Goal: Navigation & Orientation: Find specific page/section

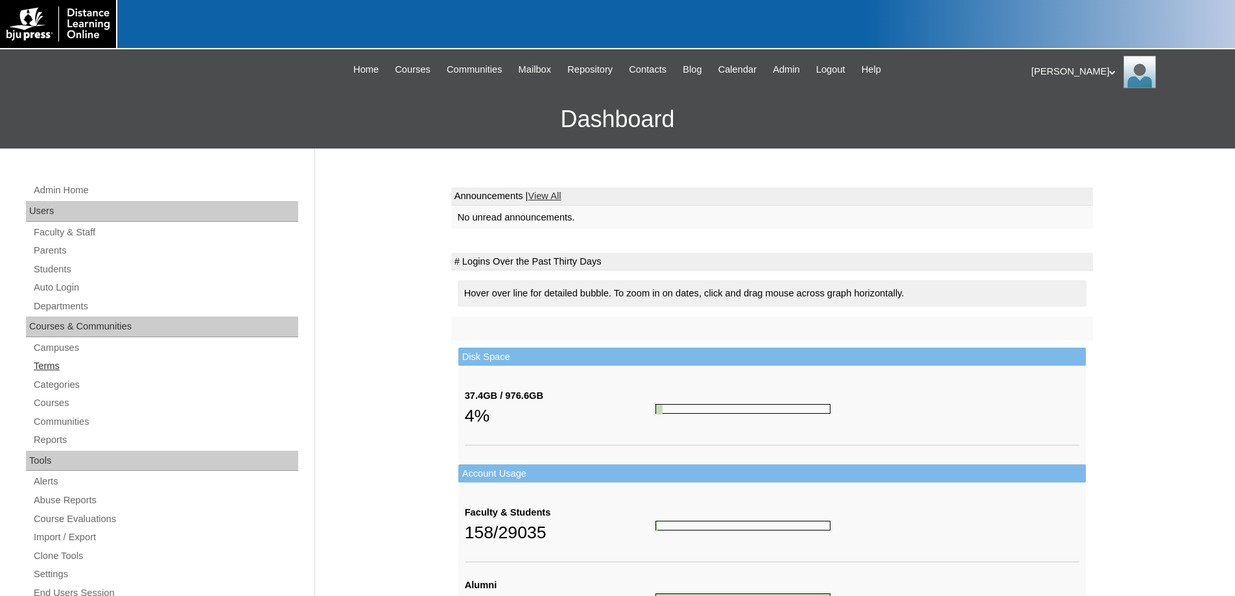
click at [45, 367] on link "Terms" at bounding box center [165, 366] width 266 height 16
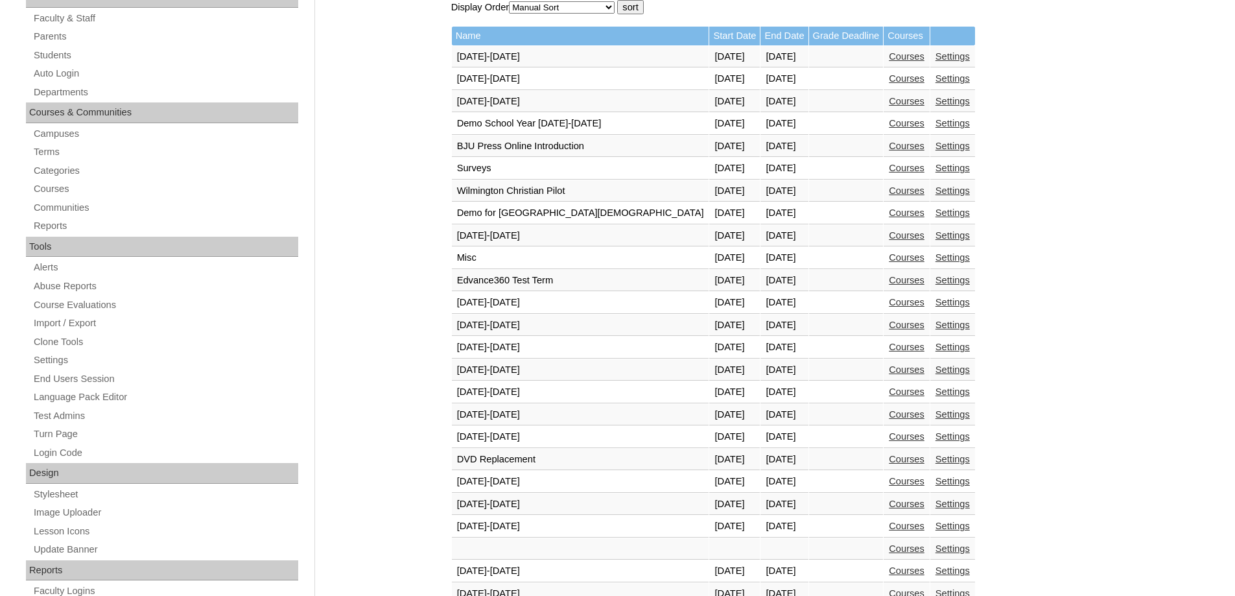
scroll to position [454, 0]
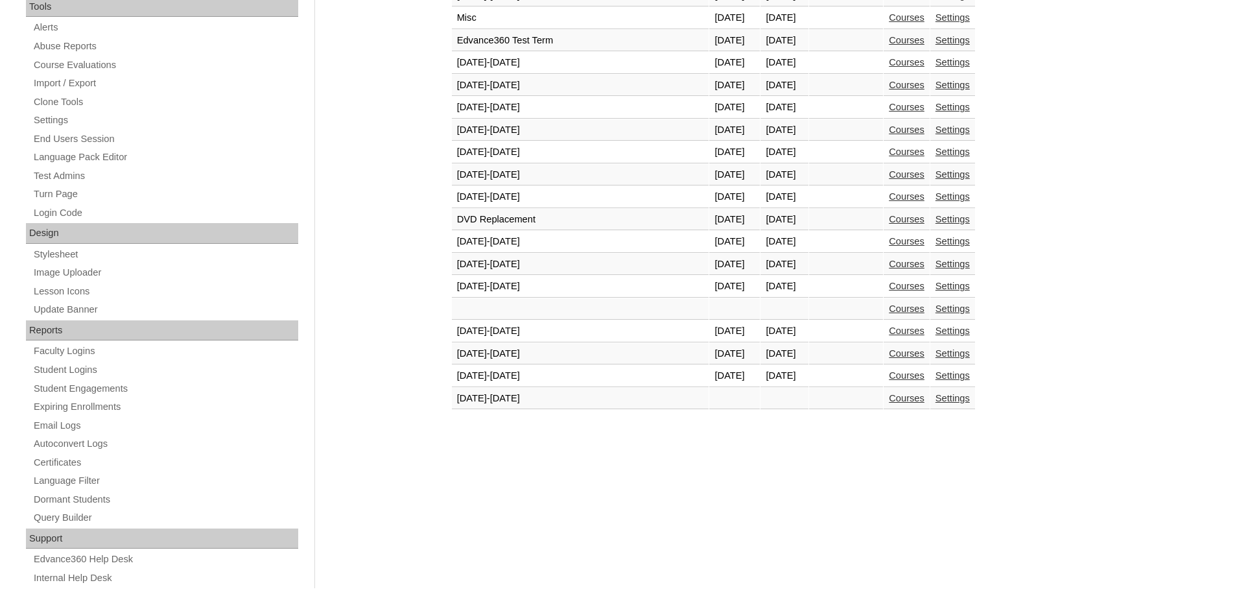
click at [889, 377] on link "Courses" at bounding box center [907, 375] width 36 height 10
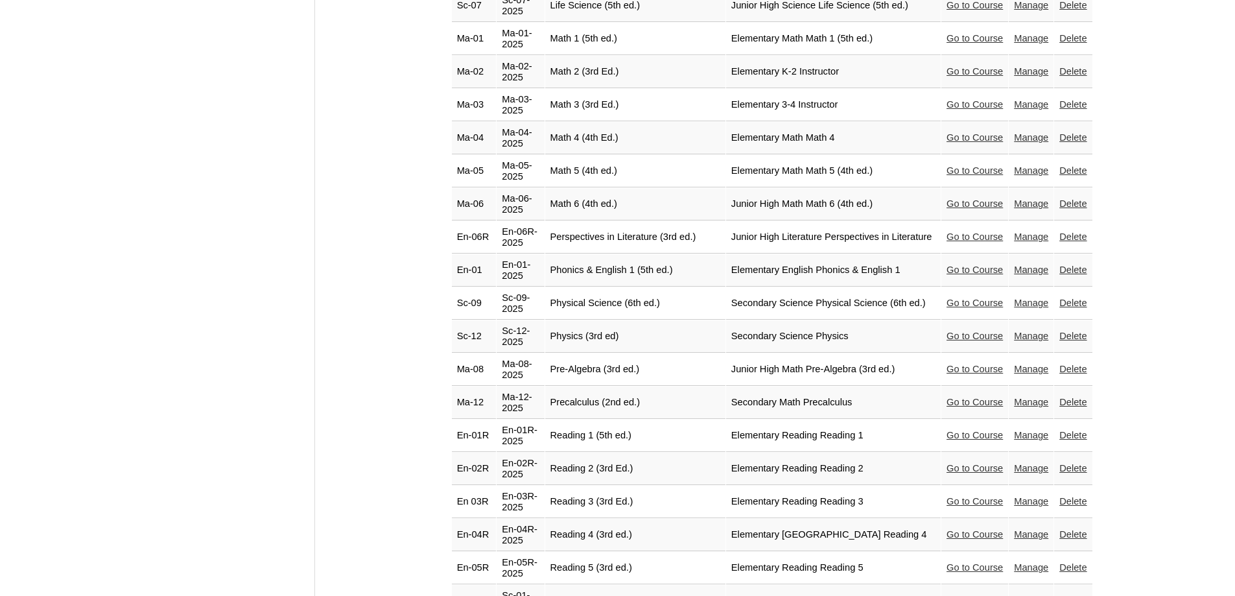
scroll to position [2268, 0]
click at [946, 299] on link "Go to Course" at bounding box center [974, 304] width 56 height 10
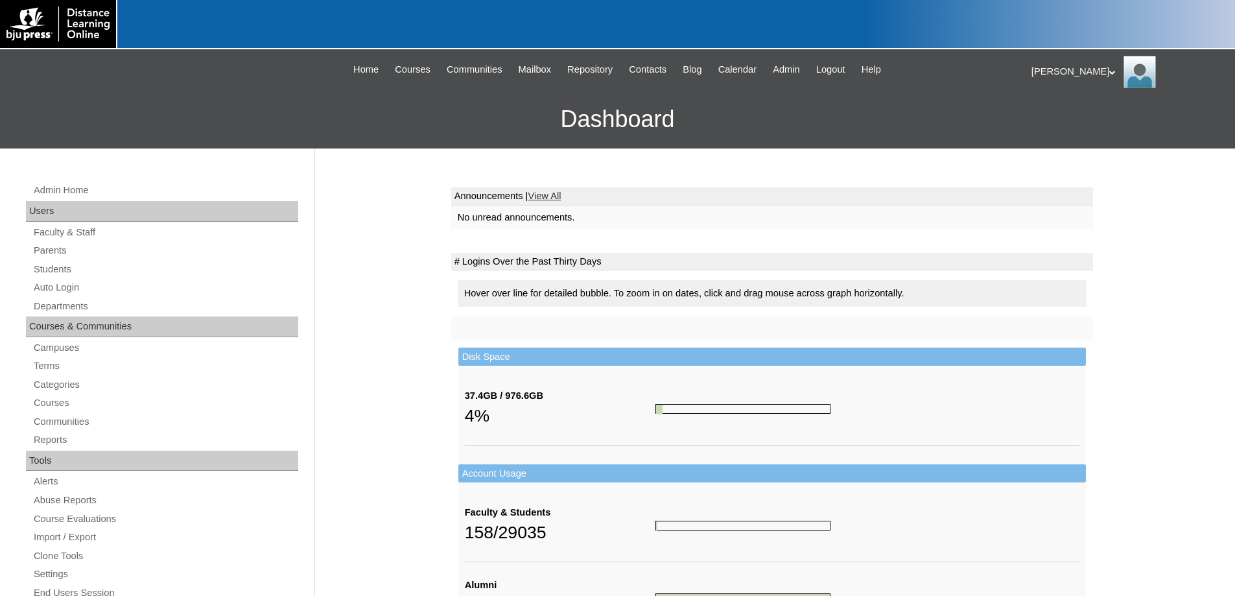
drag, startPoint x: 43, startPoint y: 367, endPoint x: 69, endPoint y: 374, distance: 26.9
click at [44, 367] on link "Terms" at bounding box center [165, 366] width 266 height 16
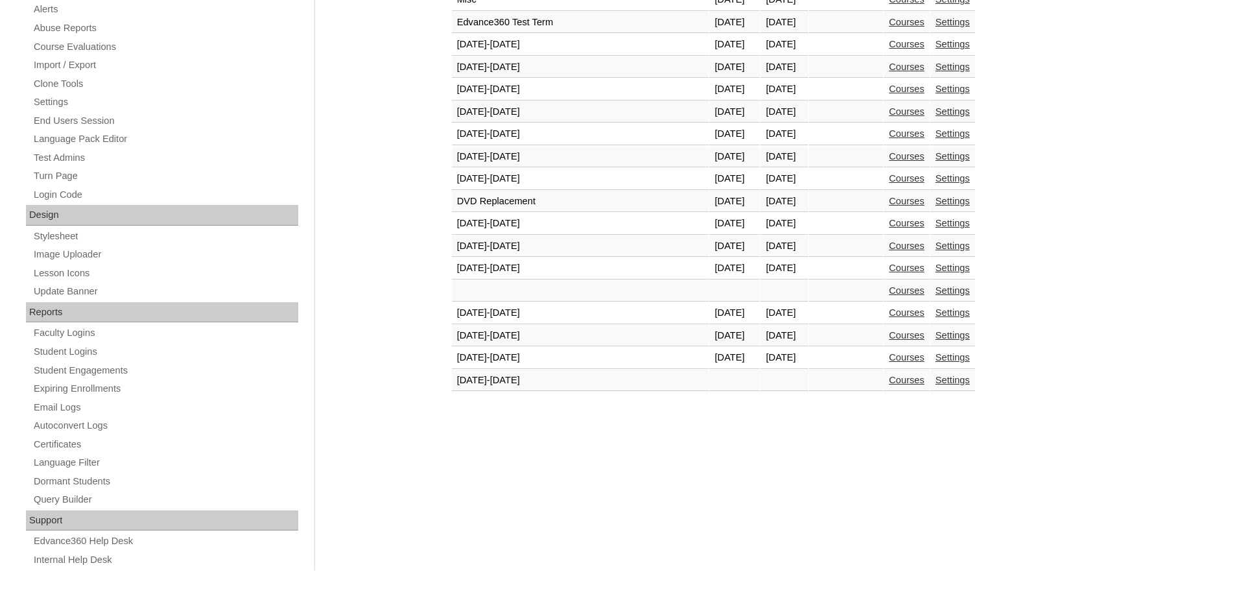
scroll to position [479, 0]
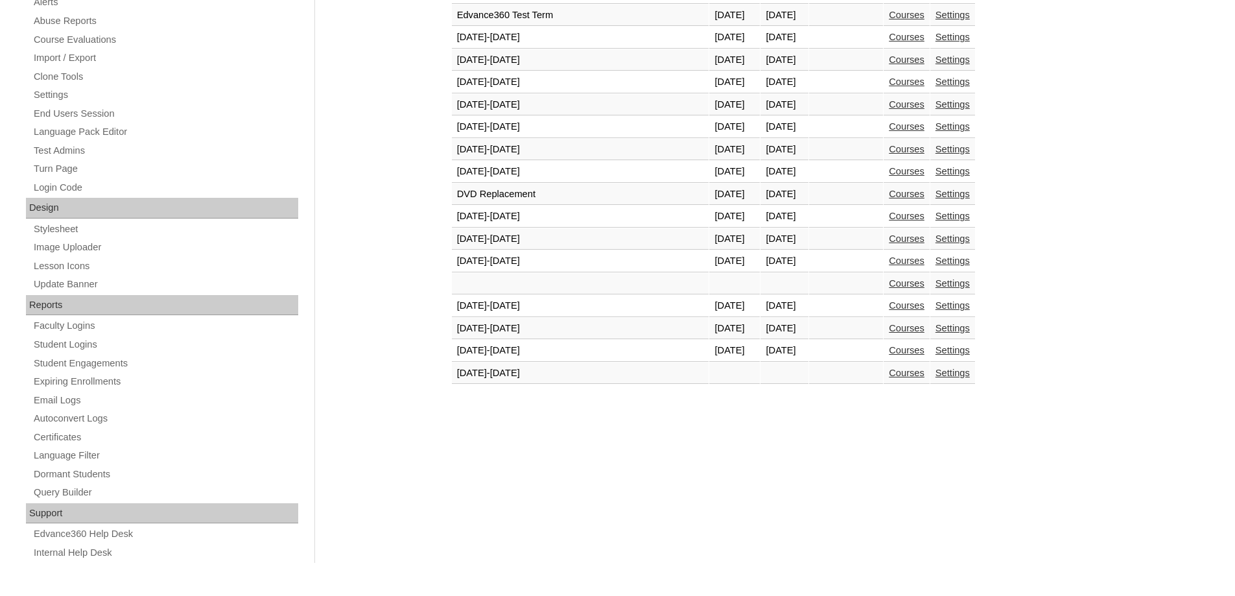
click at [883, 344] on td "Courses" at bounding box center [906, 351] width 46 height 22
click at [889, 349] on link "Courses" at bounding box center [907, 350] width 36 height 10
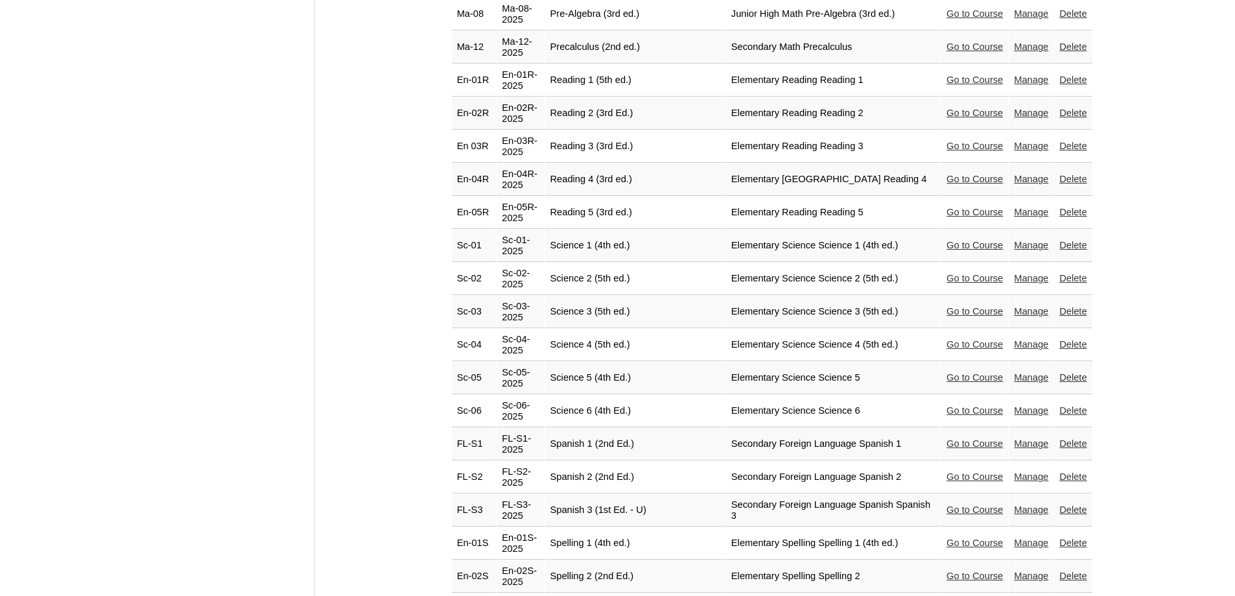
scroll to position [2418, 0]
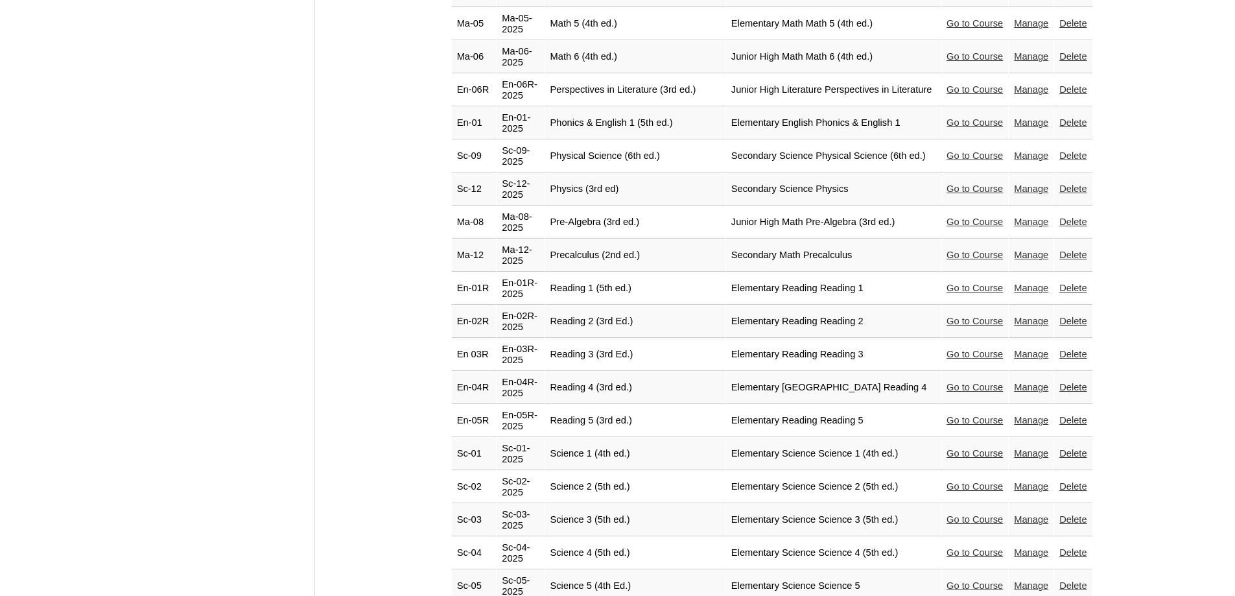
click at [946, 183] on link "Go to Course" at bounding box center [974, 188] width 56 height 10
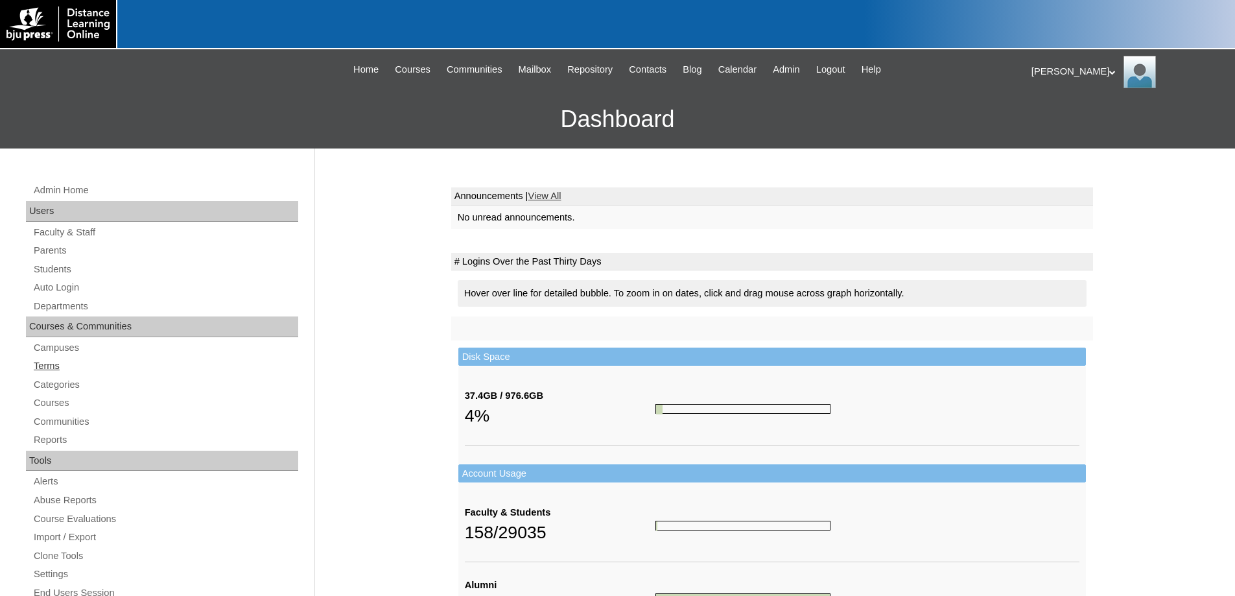
click at [40, 364] on link "Terms" at bounding box center [165, 366] width 266 height 16
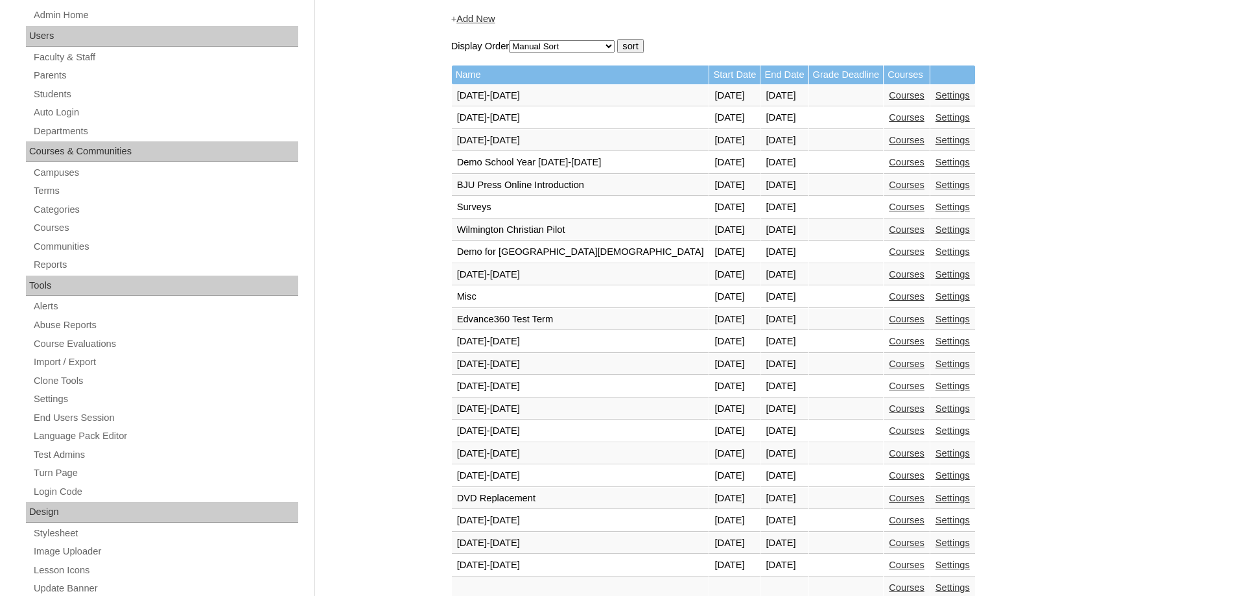
scroll to position [389, 0]
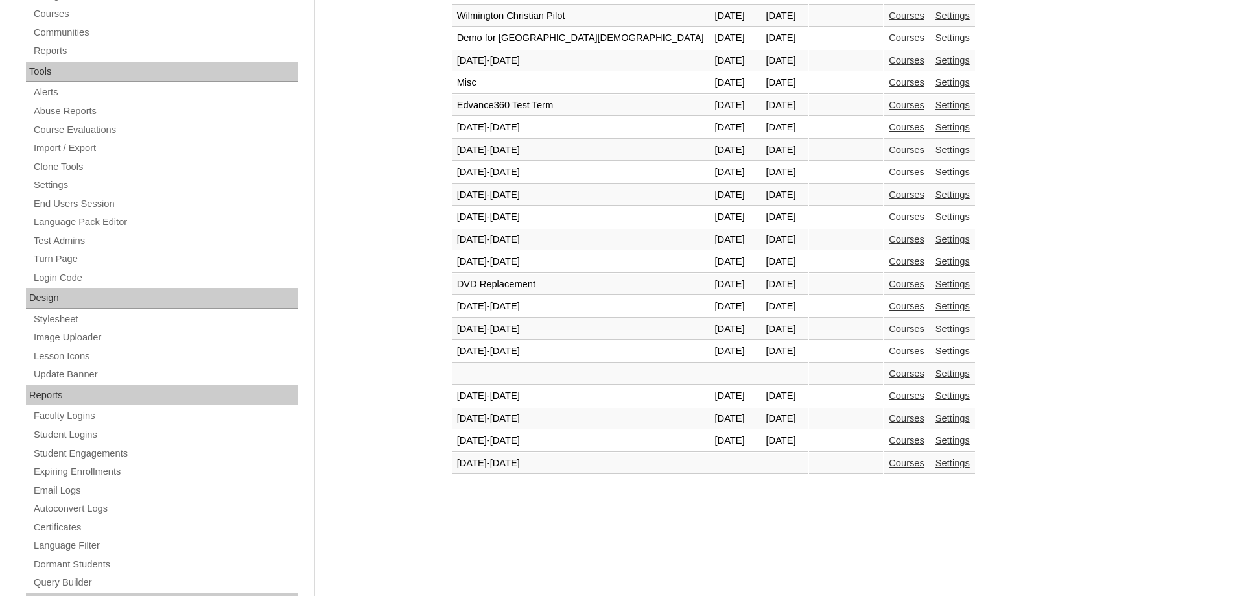
click at [889, 439] on link "Courses" at bounding box center [907, 440] width 36 height 10
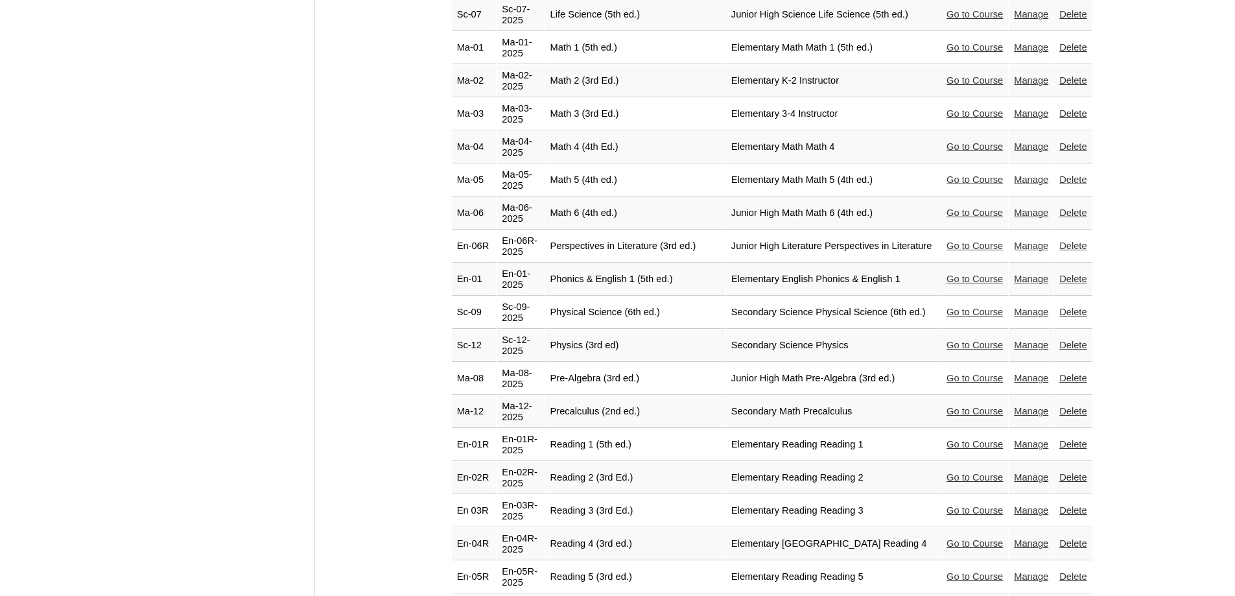
scroll to position [2268, 0]
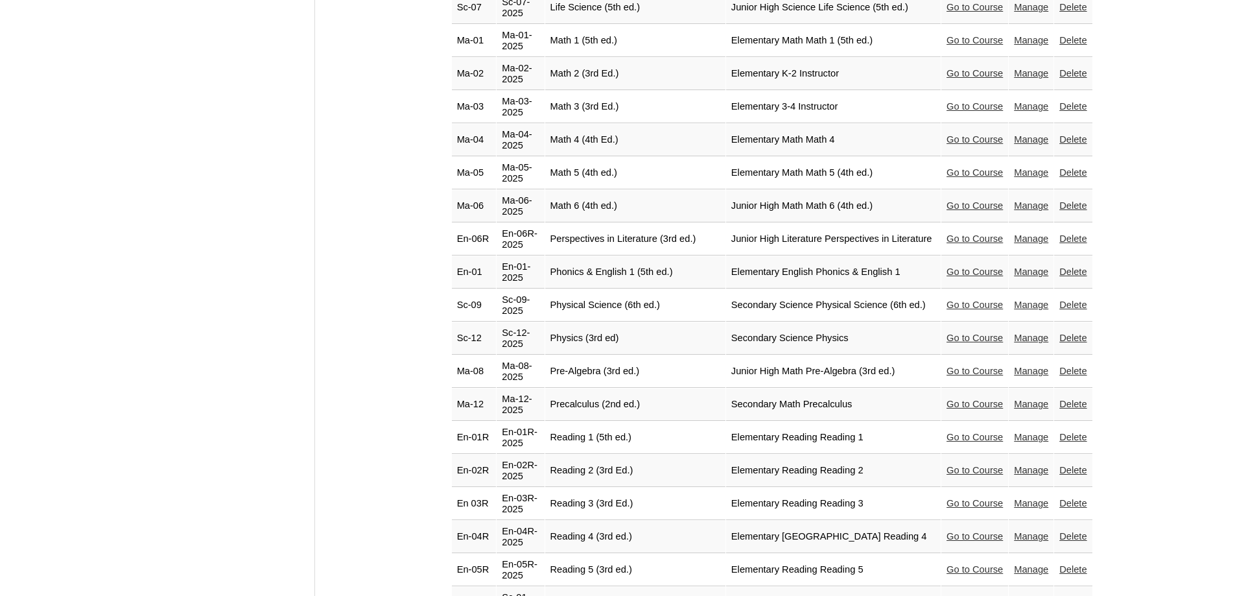
click at [951, 299] on link "Go to Course" at bounding box center [974, 304] width 56 height 10
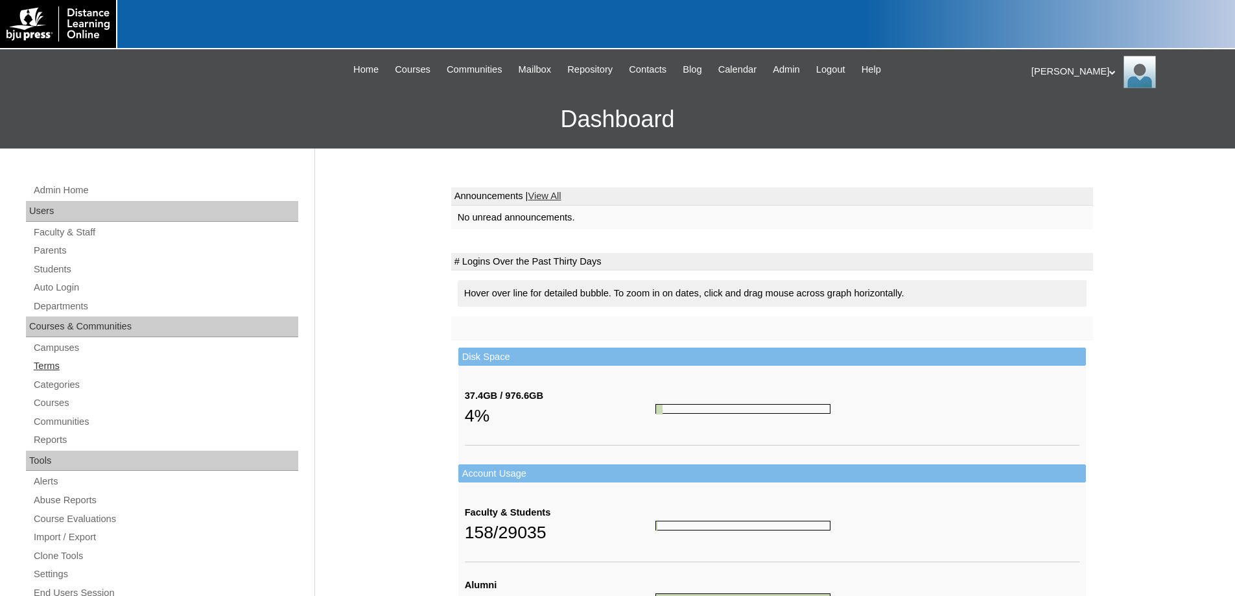
click at [51, 369] on link "Terms" at bounding box center [165, 366] width 266 height 16
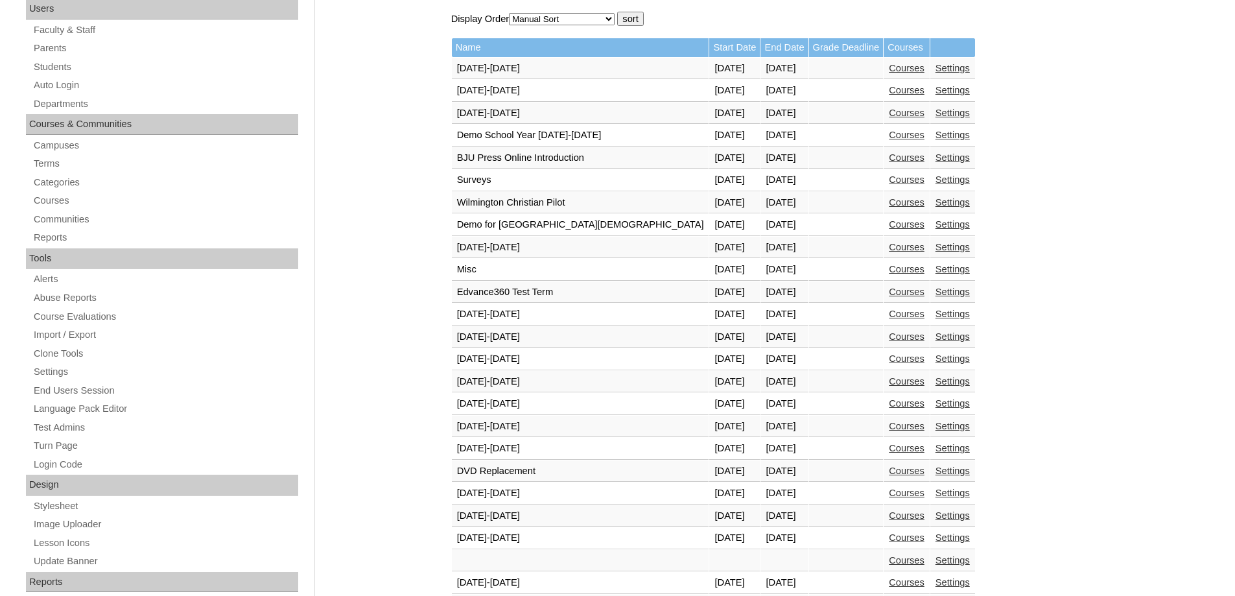
scroll to position [324, 0]
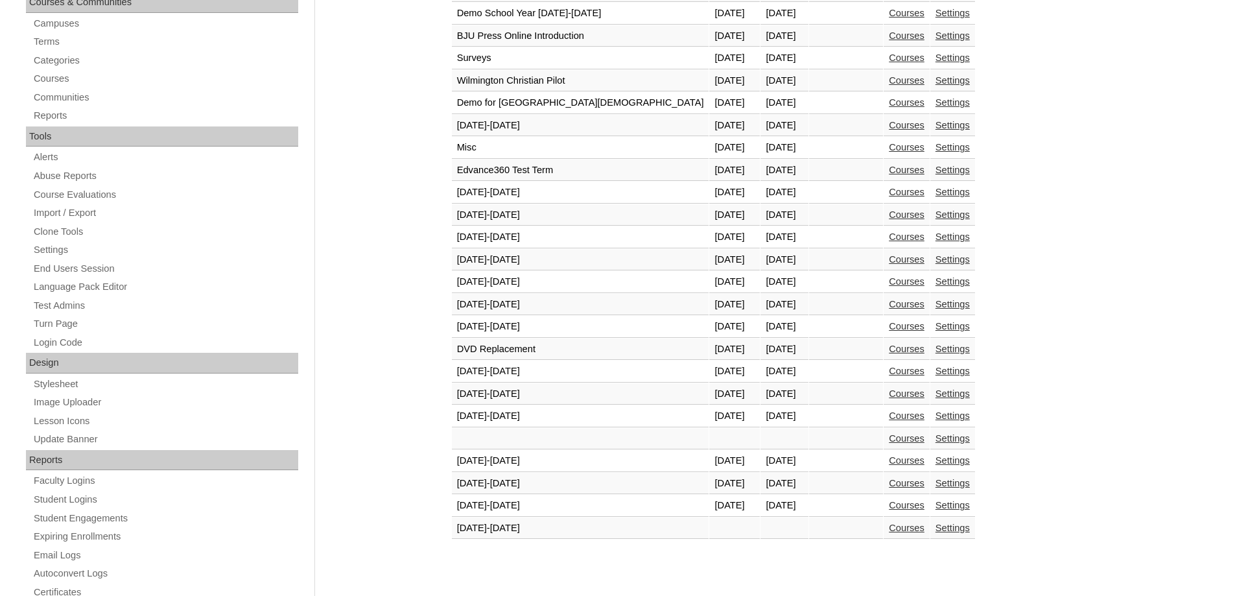
click at [889, 504] on link "Courses" at bounding box center [907, 505] width 36 height 10
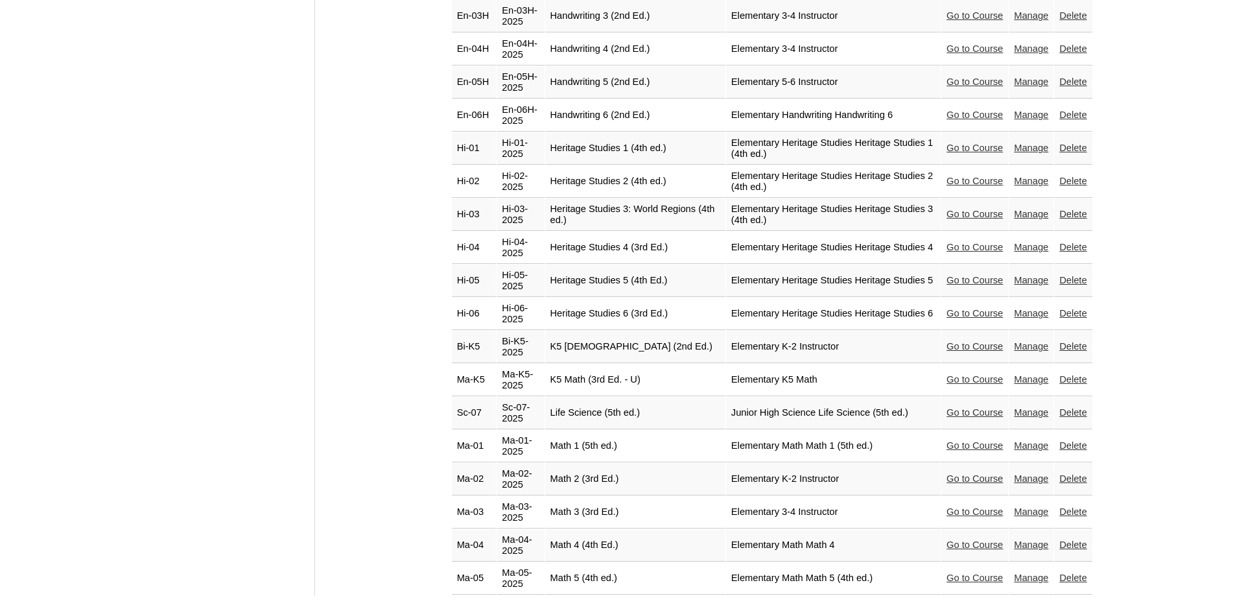
scroll to position [2139, 0]
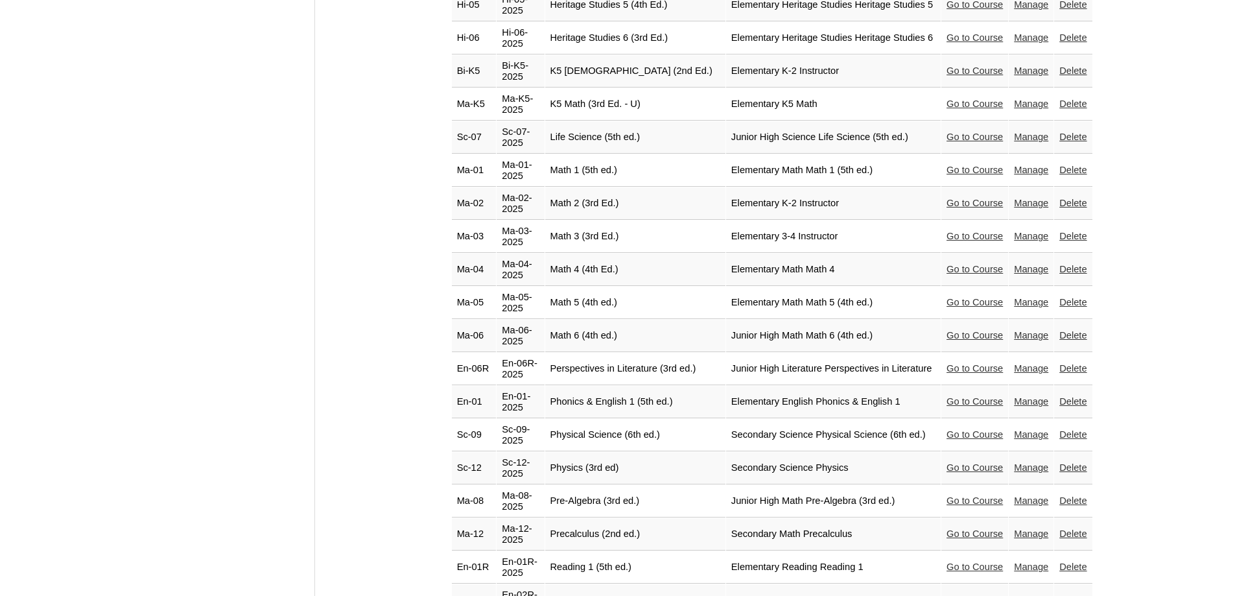
click at [973, 396] on link "Go to Course" at bounding box center [974, 401] width 56 height 10
